Goal: Communication & Community: Share content

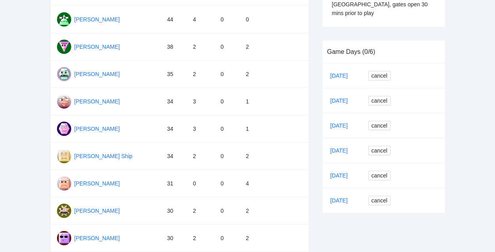
scroll to position [150, 0]
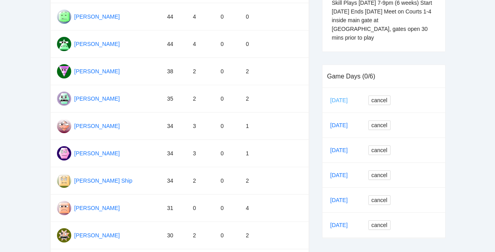
click at [333, 94] on link "Sep 02" at bounding box center [342, 100] width 27 height 12
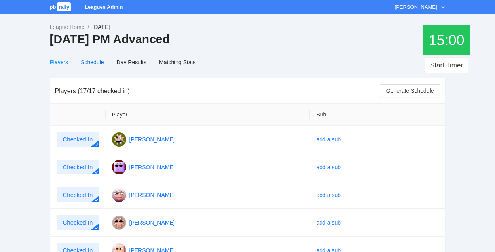
click at [94, 65] on div "Schedule" at bounding box center [92, 62] width 23 height 9
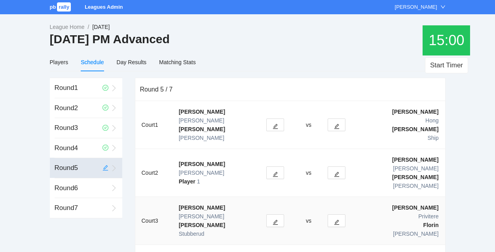
scroll to position [23, 0]
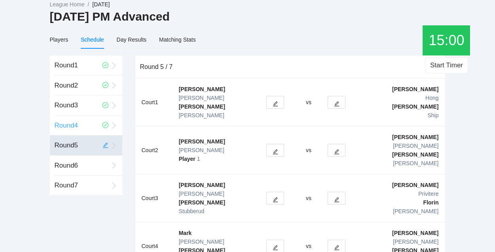
click at [76, 123] on div "Round 4" at bounding box center [76, 126] width 43 height 20
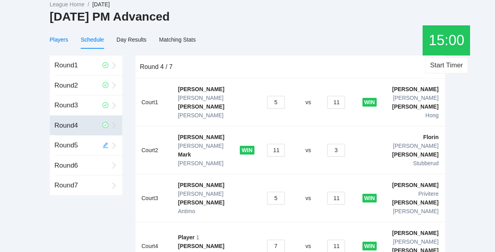
click at [64, 39] on div "Players" at bounding box center [59, 39] width 19 height 9
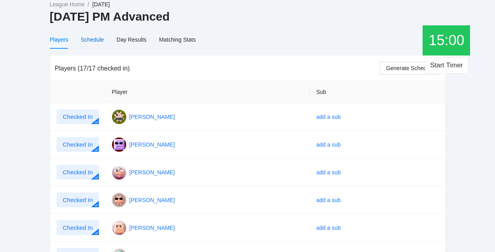
click at [97, 40] on div "Schedule" at bounding box center [92, 39] width 23 height 9
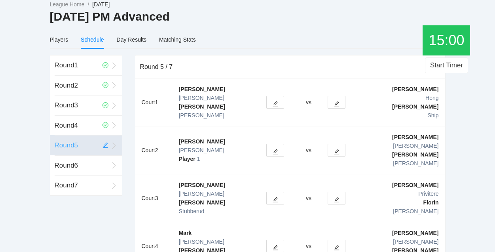
click at [89, 147] on div "Round 5" at bounding box center [76, 145] width 43 height 20
click at [82, 169] on div "Round 6" at bounding box center [82, 166] width 54 height 20
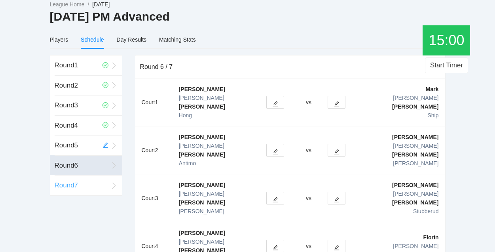
click at [79, 185] on div "Round 7" at bounding box center [82, 185] width 54 height 20
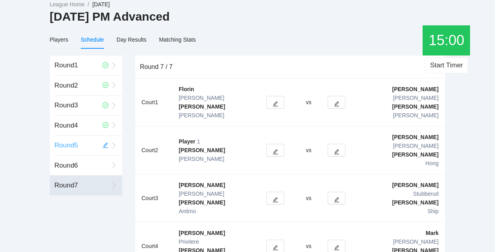
click at [79, 147] on div "Round 5" at bounding box center [76, 145] width 43 height 20
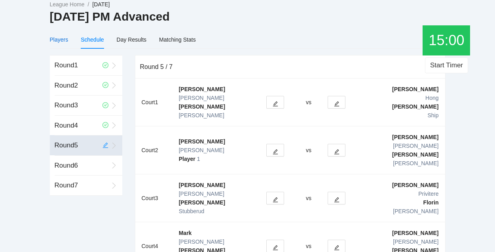
click at [63, 38] on div "Players" at bounding box center [59, 39] width 19 height 9
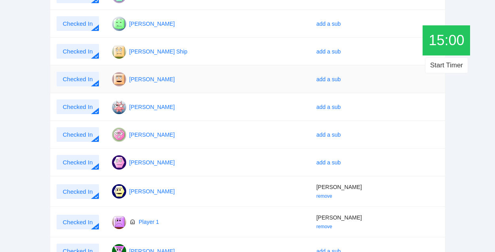
scroll to position [328, 0]
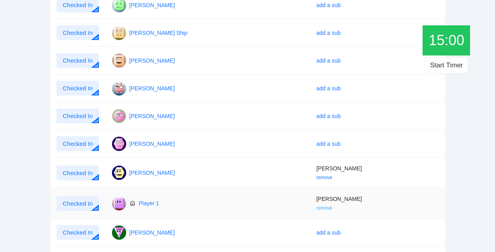
click at [332, 207] on link "remove" at bounding box center [324, 208] width 16 height 6
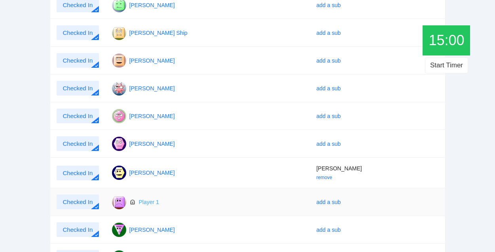
click at [150, 202] on link "Player 1" at bounding box center [149, 202] width 20 height 6
click at [143, 200] on link "Player 1" at bounding box center [149, 202] width 20 height 6
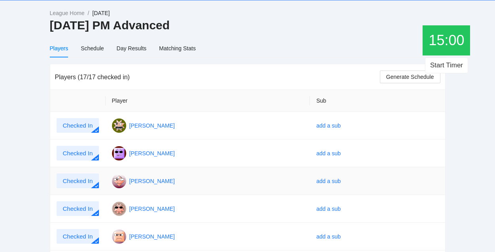
scroll to position [17, 0]
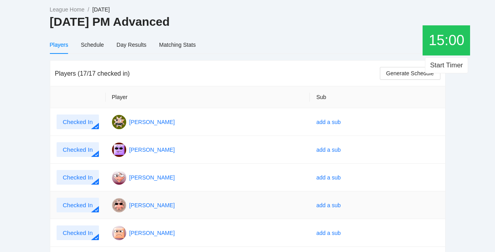
click at [95, 206] on div at bounding box center [95, 209] width 8 height 6
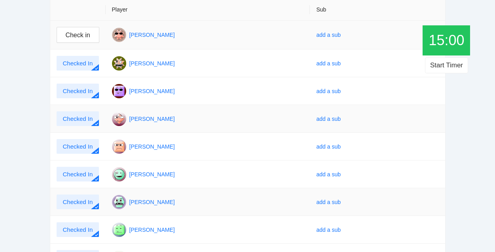
scroll to position [0, 0]
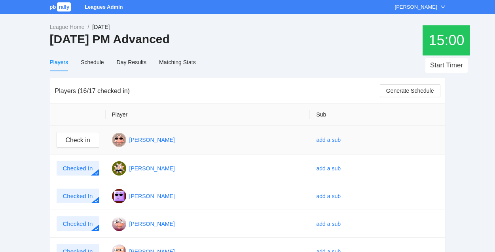
click at [61, 8] on span "rally" at bounding box center [64, 6] width 14 height 9
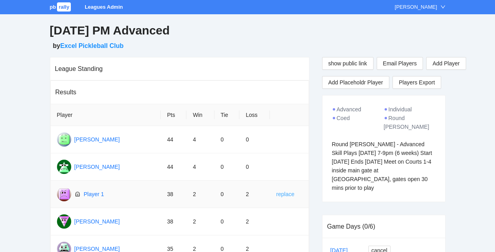
click at [283, 194] on link "replace" at bounding box center [285, 194] width 18 height 9
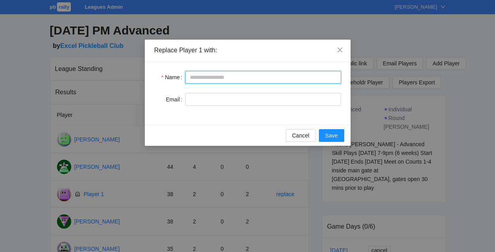
click at [253, 79] on input "Name" at bounding box center [263, 77] width 156 height 13
type input "**********"
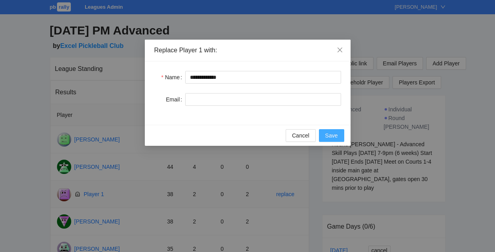
click at [328, 134] on span "Save" at bounding box center [331, 135] width 13 height 9
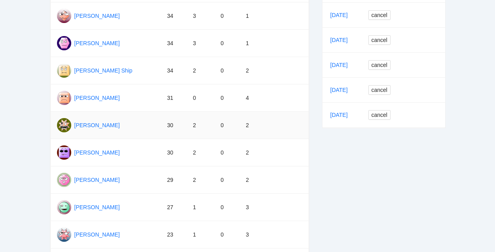
scroll to position [364, 0]
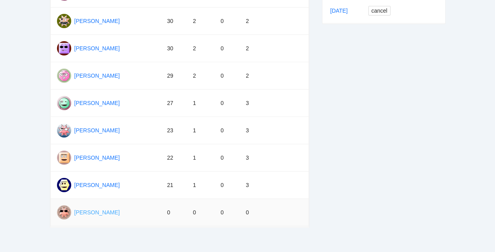
click at [95, 212] on link "[PERSON_NAME]" at bounding box center [97, 212] width 46 height 6
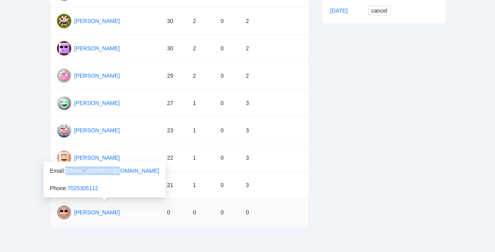
drag, startPoint x: 66, startPoint y: 171, endPoint x: 119, endPoint y: 170, distance: 52.7
click at [119, 170] on div "Email: givkeys@gmail.com Phone: 7025305112" at bounding box center [105, 180] width 122 height 36
copy link "givkeys@gmail.com"
click at [134, 169] on td "Jocelyn Antimo" at bounding box center [106, 157] width 110 height 27
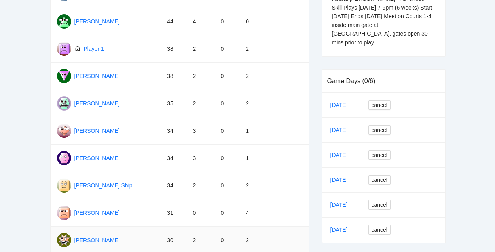
scroll to position [131, 0]
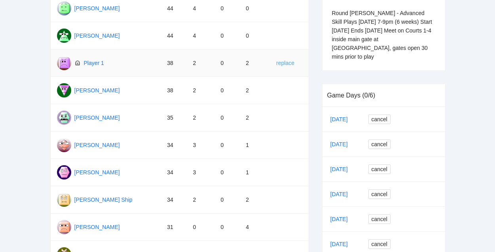
click at [284, 63] on link "replace" at bounding box center [285, 63] width 18 height 9
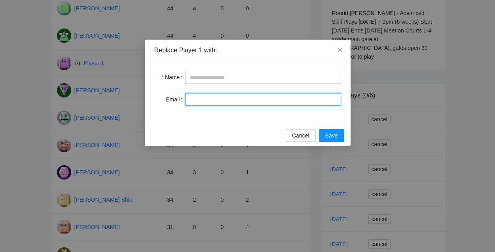
click at [233, 102] on input "Email" at bounding box center [263, 99] width 156 height 13
paste input "**********"
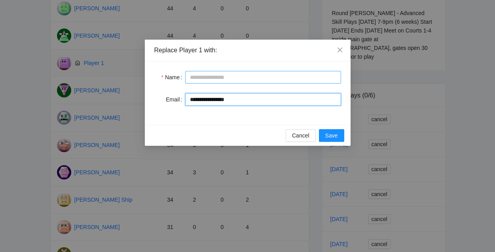
type input "**********"
click at [229, 76] on input "Name" at bounding box center [263, 77] width 156 height 13
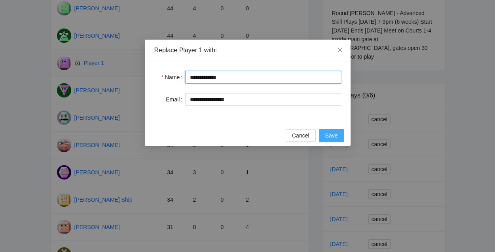
type input "**********"
click at [331, 132] on span "Save" at bounding box center [331, 135] width 13 height 9
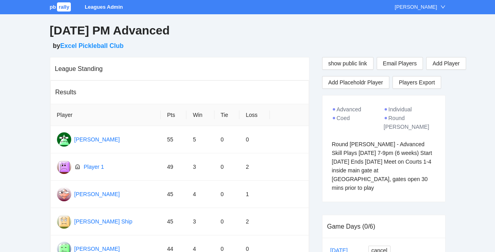
click at [62, 4] on span "rally" at bounding box center [64, 6] width 14 height 9
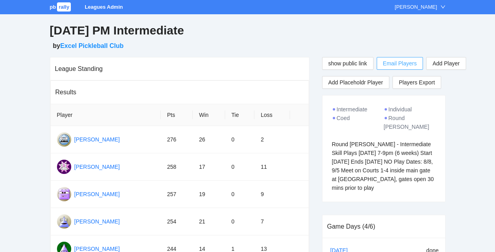
click at [404, 61] on span "Email Players" at bounding box center [400, 63] width 34 height 9
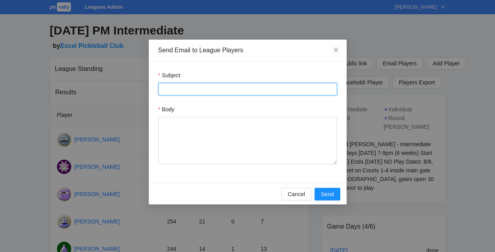
click at [304, 89] on input "Subject" at bounding box center [247, 89] width 179 height 13
type input "**********"
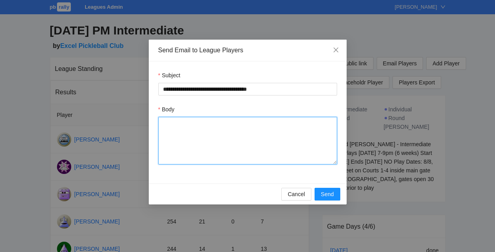
click at [265, 123] on textarea "Body" at bounding box center [247, 141] width 179 height 48
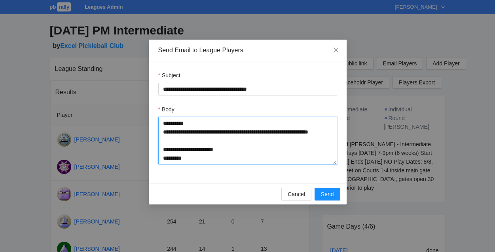
scroll to position [26, 0]
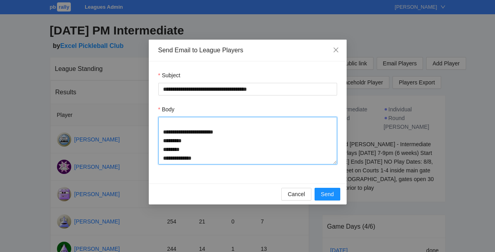
drag, startPoint x: 164, startPoint y: 123, endPoint x: 242, endPoint y: 171, distance: 92.4
click at [242, 171] on div "**********" at bounding box center [248, 122] width 198 height 122
click at [299, 136] on textarea "**********" at bounding box center [247, 141] width 179 height 48
type textarea "**********"
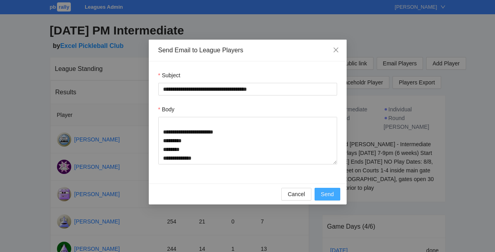
click at [329, 195] on span "Send" at bounding box center [327, 194] width 13 height 9
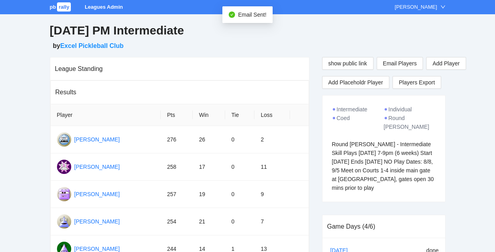
click at [65, 8] on span "rally" at bounding box center [64, 6] width 14 height 9
